Goal: Task Accomplishment & Management: Manage account settings

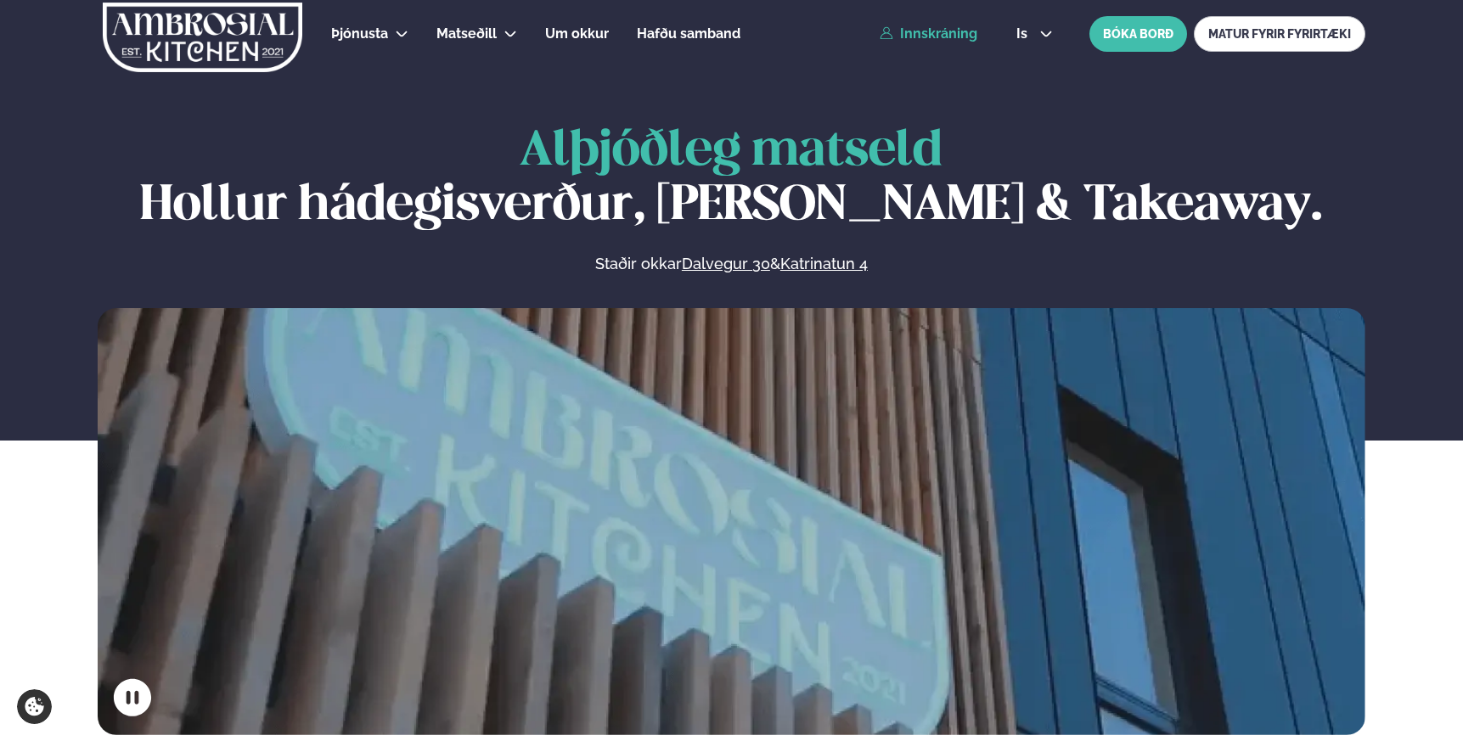
click at [925, 36] on link "Innskráning" at bounding box center [928, 33] width 98 height 15
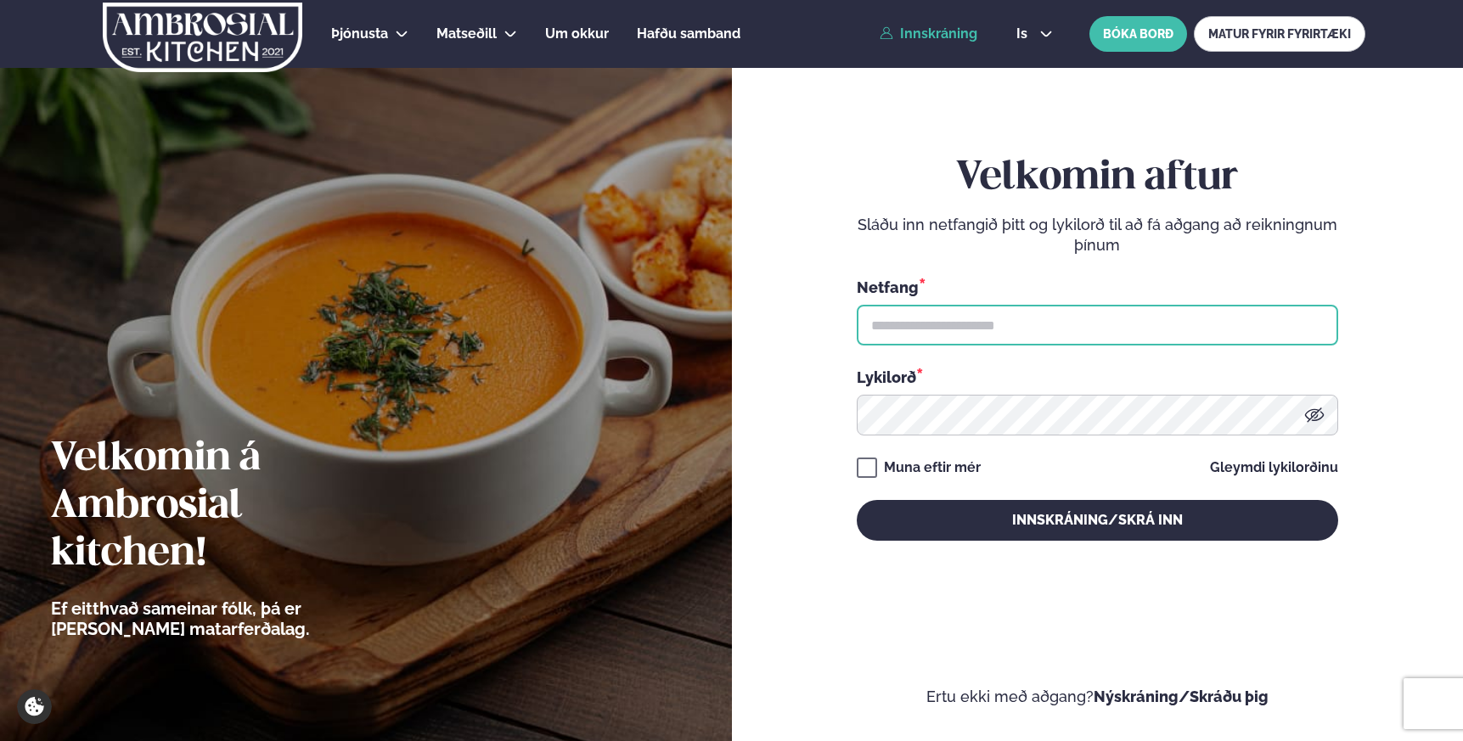
click at [937, 334] on input "text" at bounding box center [1096, 325] width 481 height 41
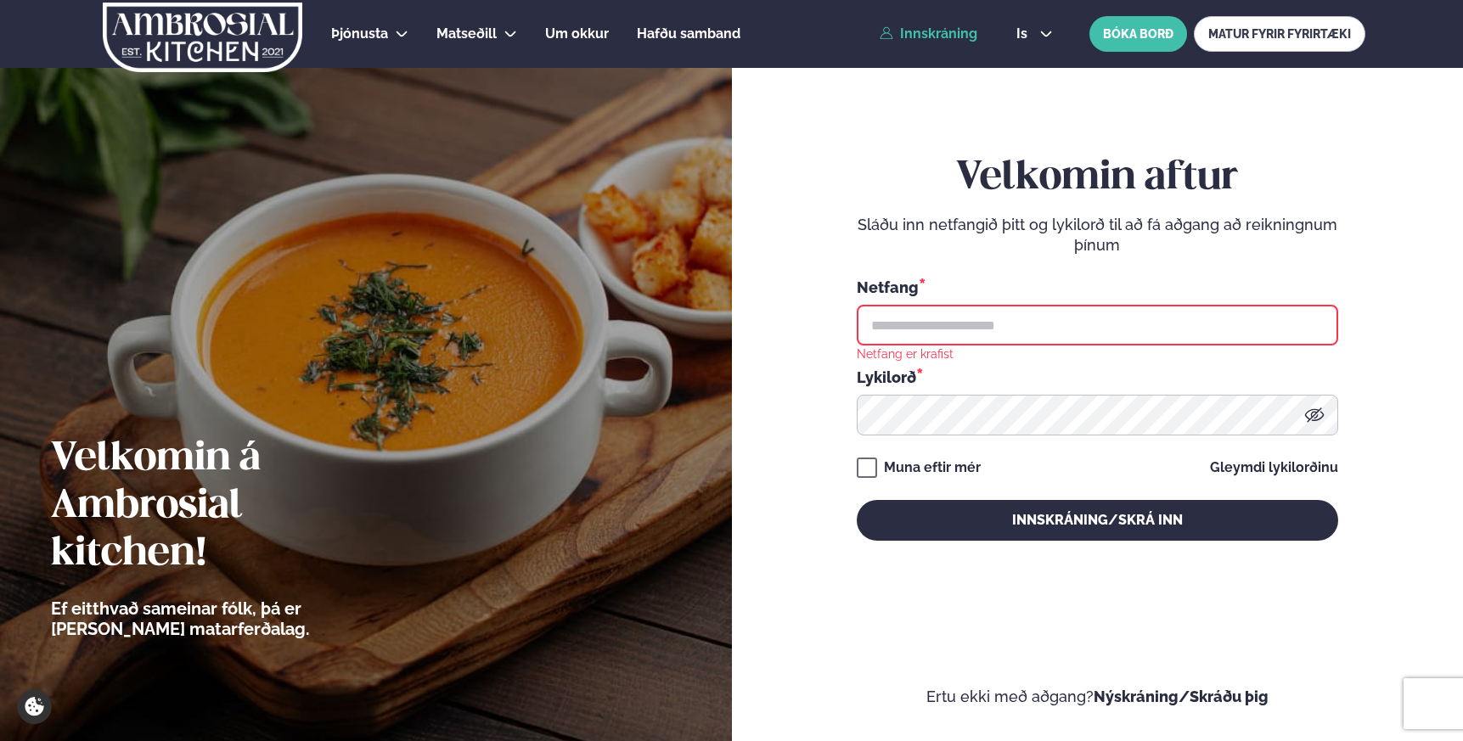
type input "**********"
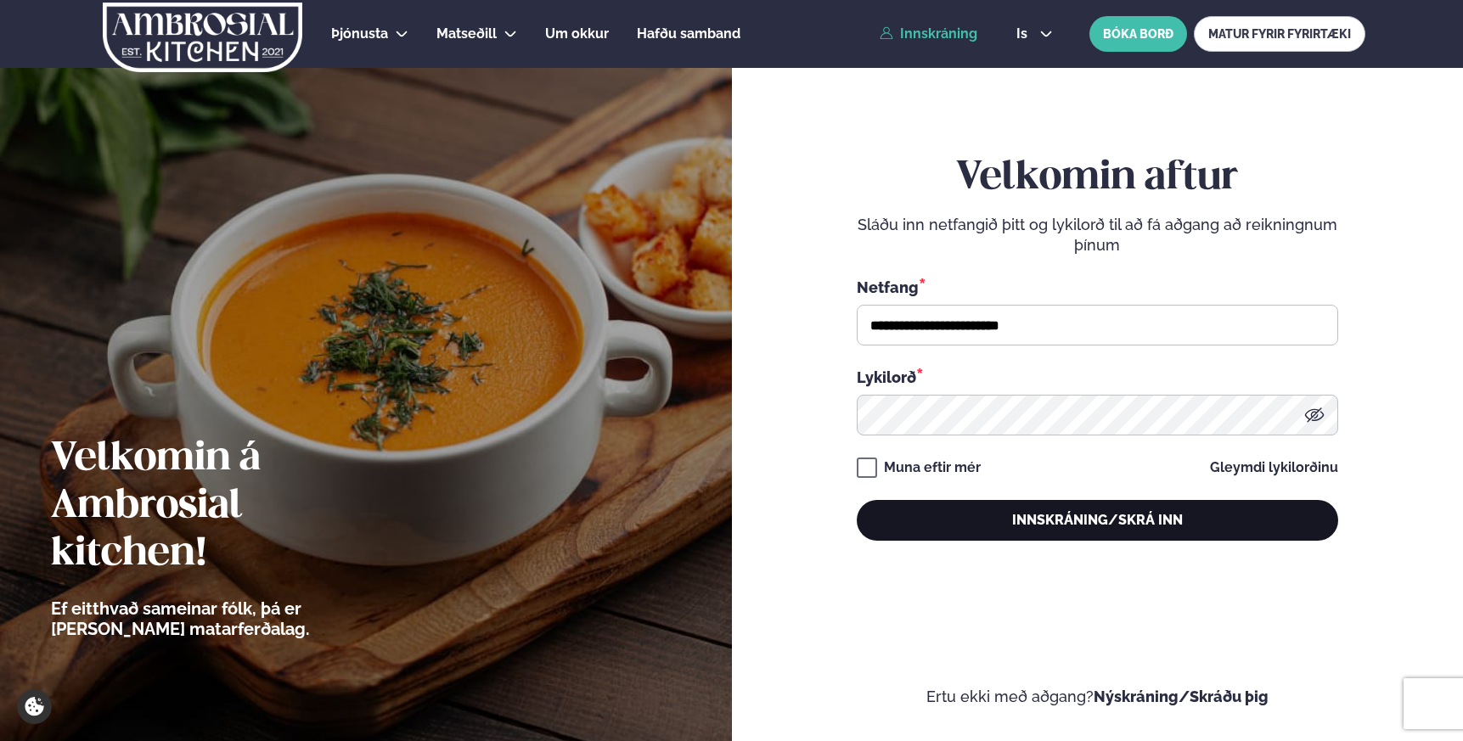
click at [1089, 528] on button "Innskráning/Skrá inn" at bounding box center [1096, 520] width 481 height 41
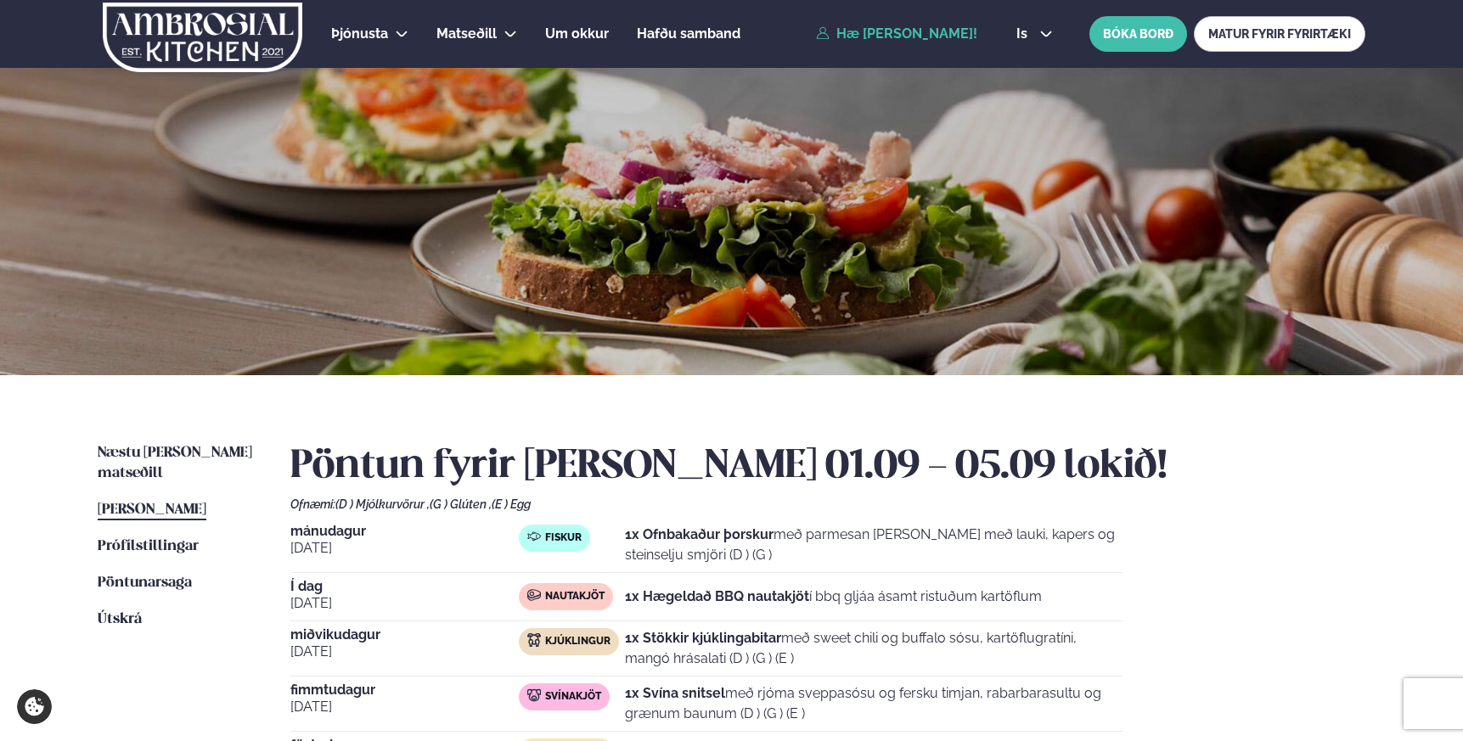
click at [1138, 553] on div "[DATE] Fiskur 1x Ofnbakaður þorskur með parmesan [PERSON_NAME] með lauki, kaper…" at bounding box center [827, 655] width 1075 height 261
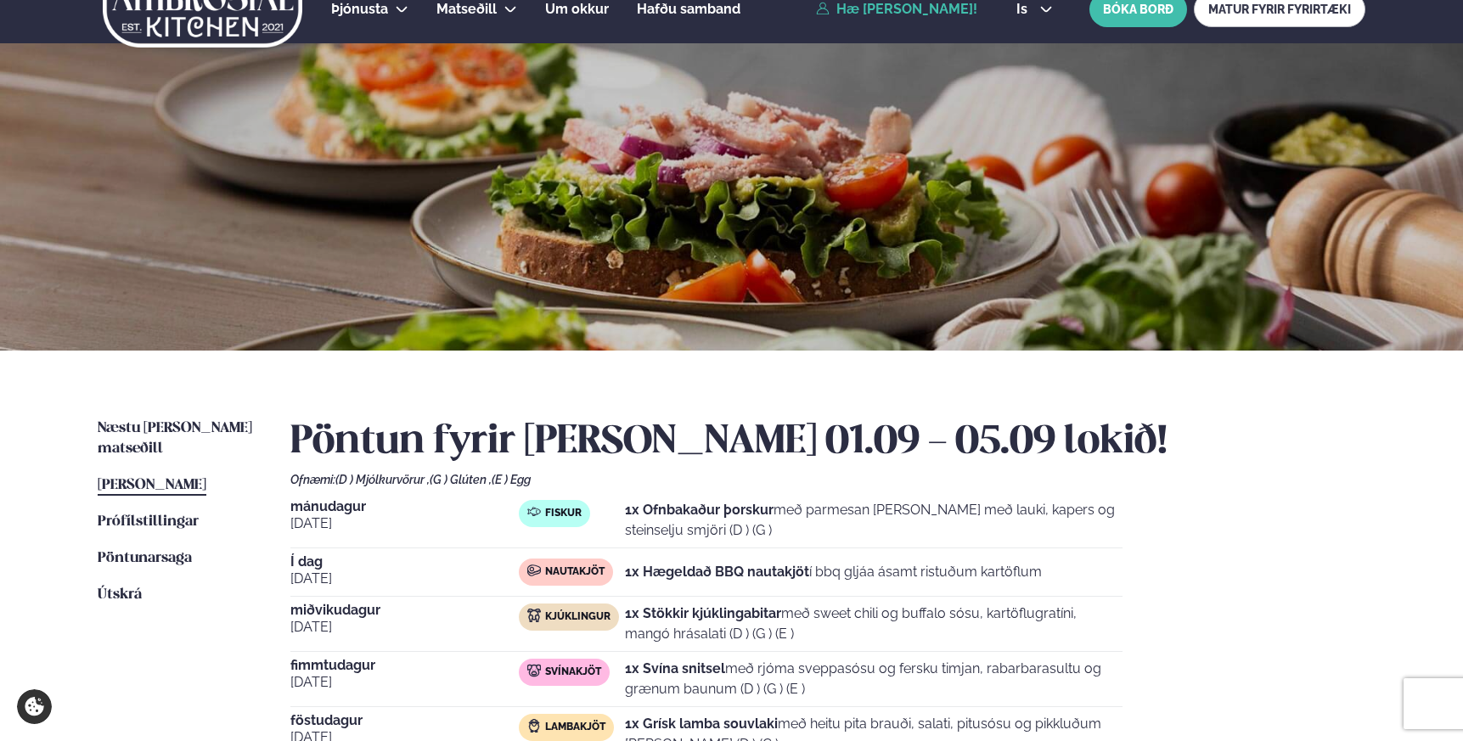
scroll to position [66, 0]
